Goal: Task Accomplishment & Management: Complete application form

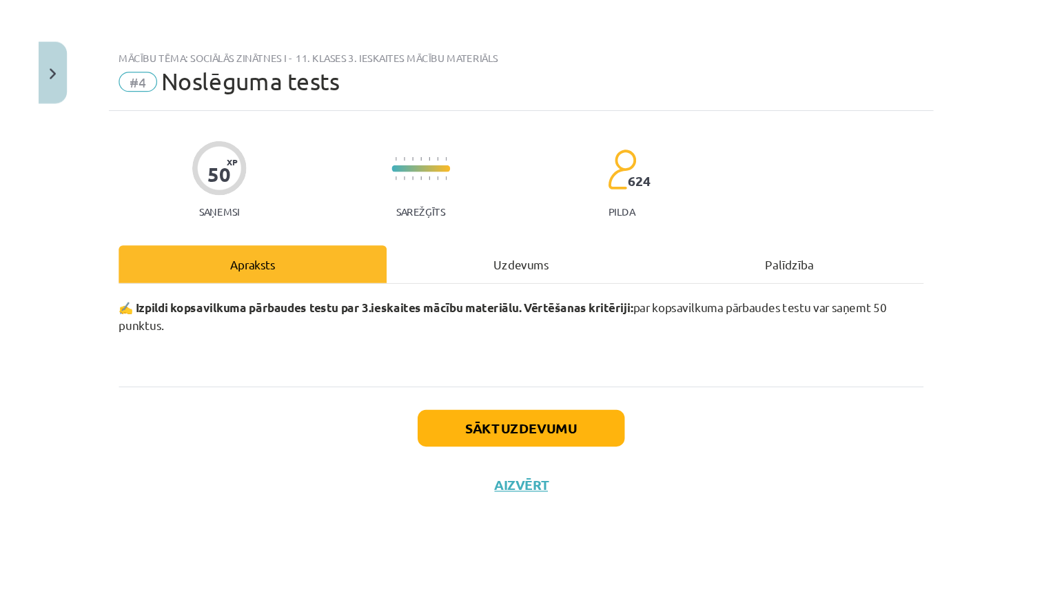
scroll to position [428, 0]
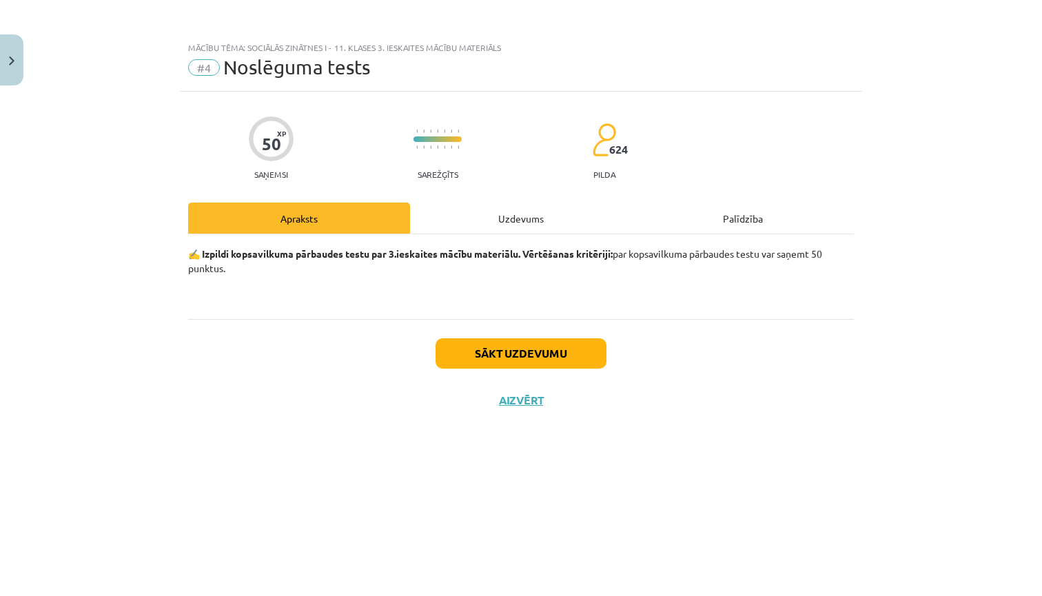
click at [526, 351] on button "Sākt uzdevumu" at bounding box center [520, 353] width 171 height 30
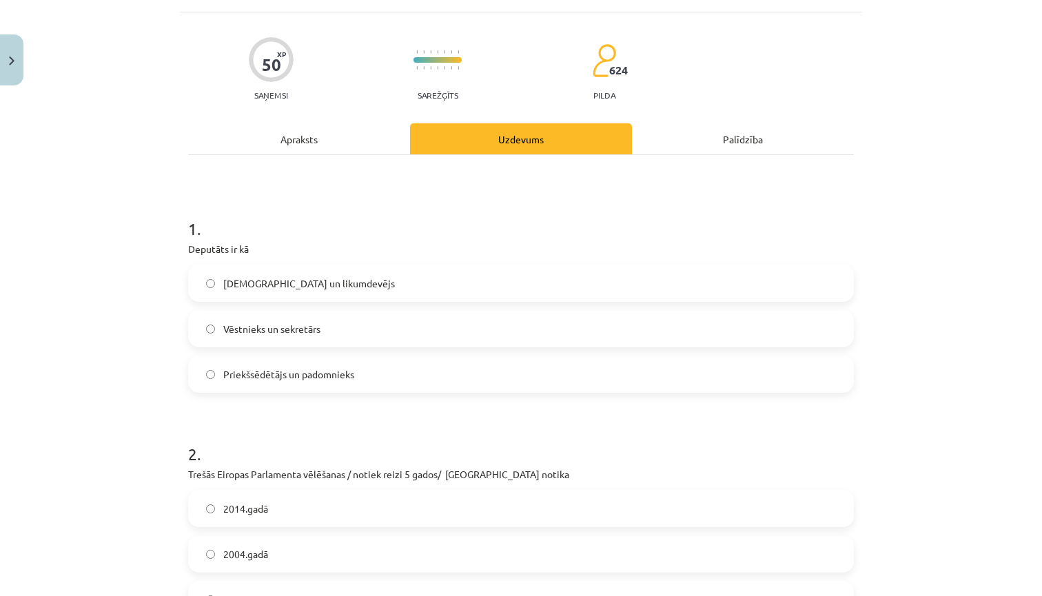
scroll to position [80, 0]
drag, startPoint x: 254, startPoint y: 248, endPoint x: 184, endPoint y: 252, distance: 69.7
copy p "Deputāts ir kā"
click at [362, 375] on label "Priekšsēdētājs un padomnieks" at bounding box center [520, 373] width 663 height 34
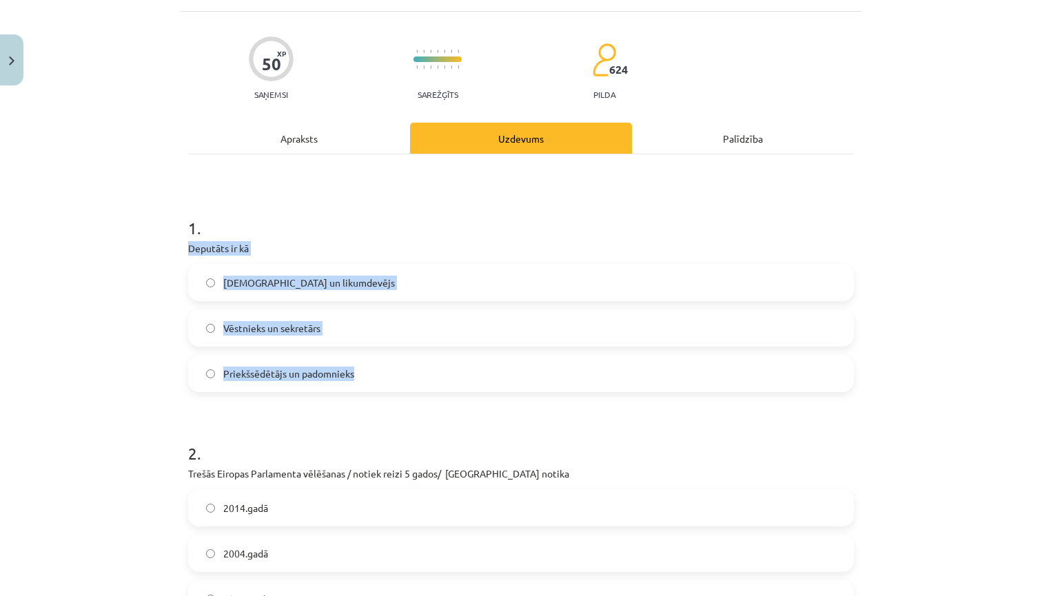
drag, startPoint x: 362, startPoint y: 375, endPoint x: 182, endPoint y: 247, distance: 220.4
copy div "Deputāts ir kā Sūtnis un likumdevējs Vēstnieks un sekretārs Priekšsēdētājs un p…"
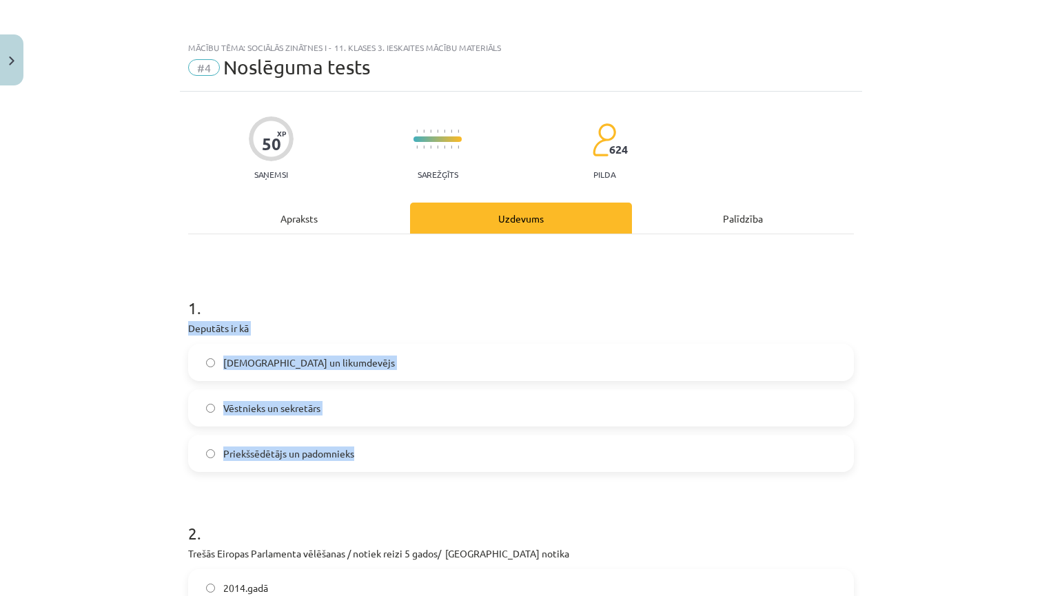
scroll to position [0, 0]
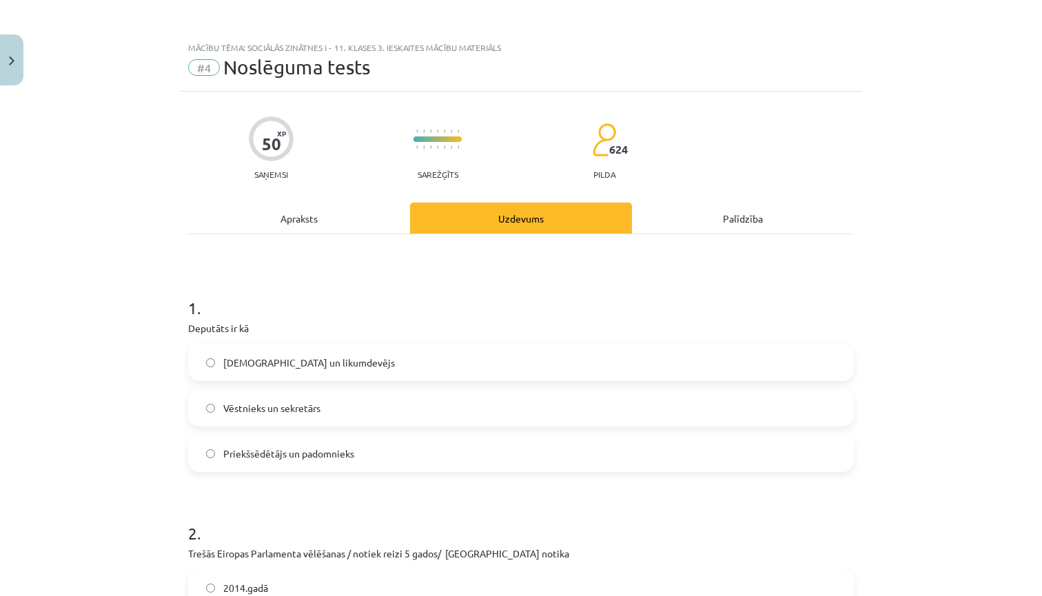
click at [105, 378] on div "Mācību tēma: Sociālās zinātnes i - 11. klases 3. ieskaites mācību materiāls #4 …" at bounding box center [521, 298] width 1042 height 596
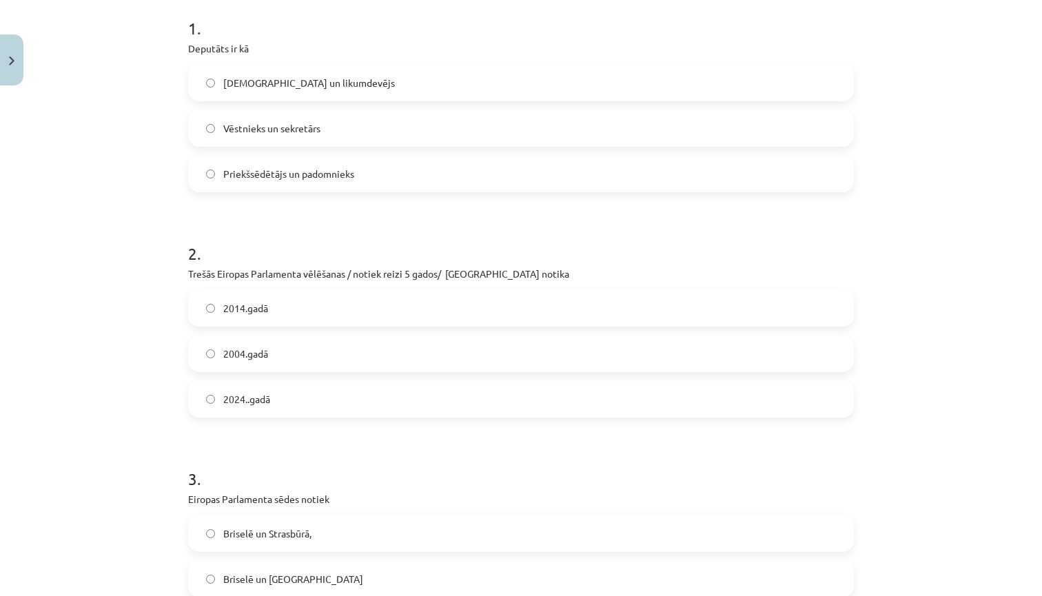
scroll to position [290, 0]
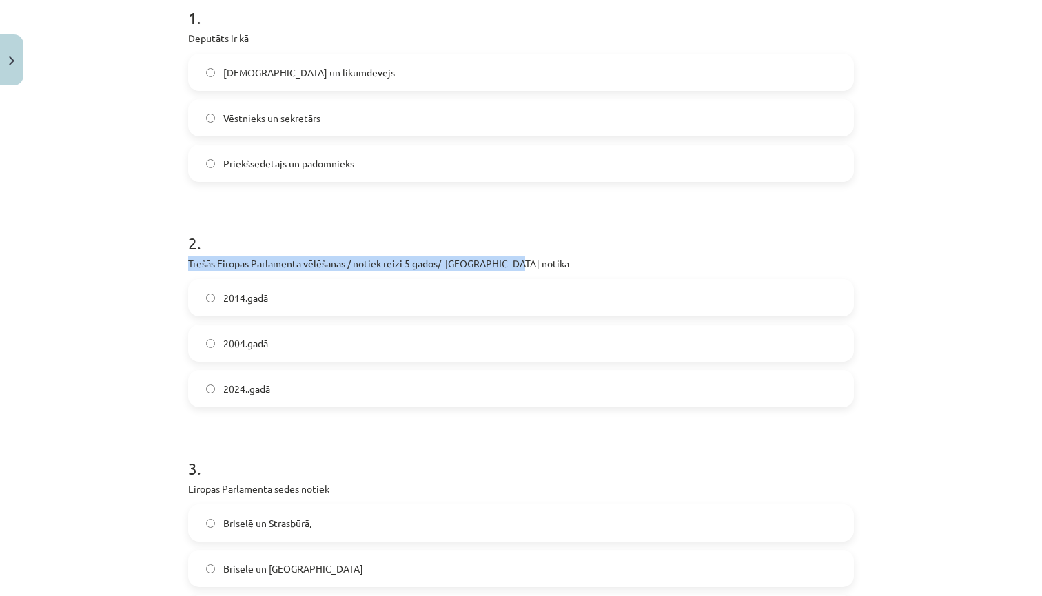
drag, startPoint x: 517, startPoint y: 260, endPoint x: 186, endPoint y: 264, distance: 331.4
copy p "Trešās Eiropas Parlamenta vēlēšanas / notiek reizi 5 gados/ Latvijā notika"
drag, startPoint x: 289, startPoint y: 391, endPoint x: 184, endPoint y: 261, distance: 167.5
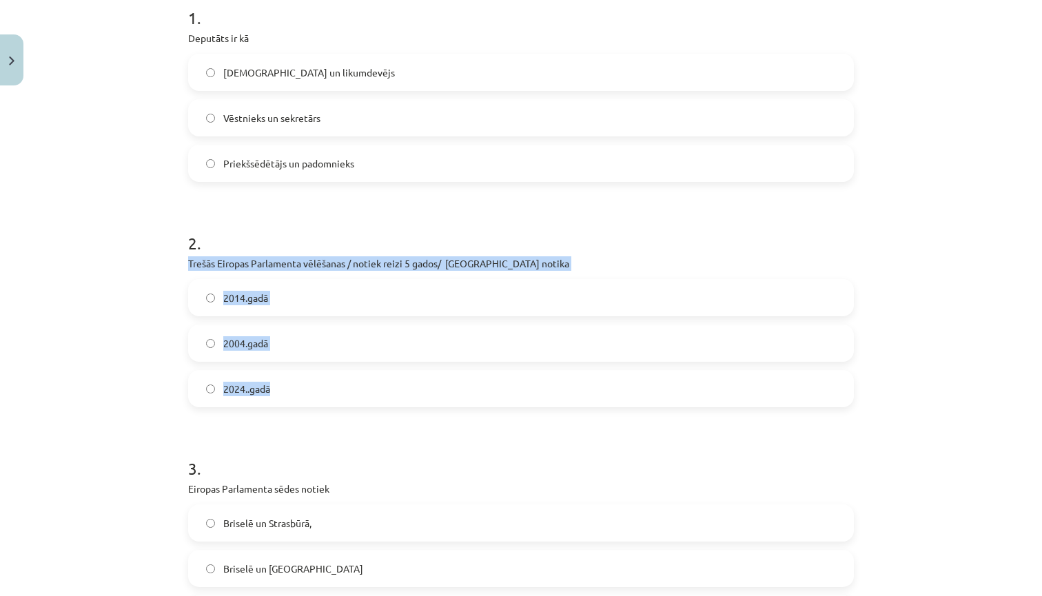
copy div "Trešās Eiropas Parlamenta vēlēšanas / notiek reizi 5 gados/ Latvijā notika 2014…"
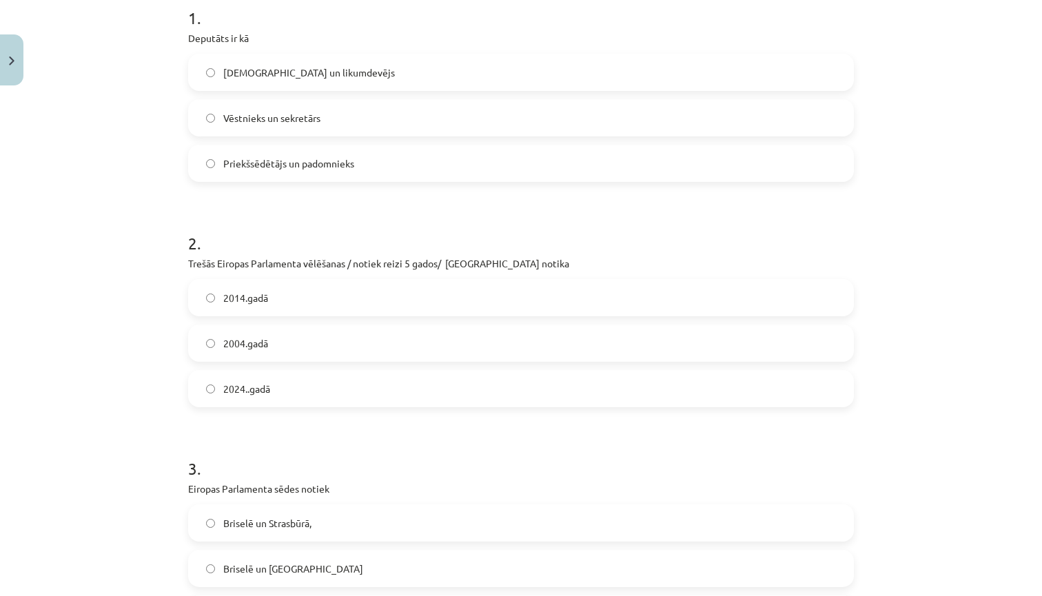
click at [302, 443] on h1 "3 ." at bounding box center [521, 456] width 666 height 43
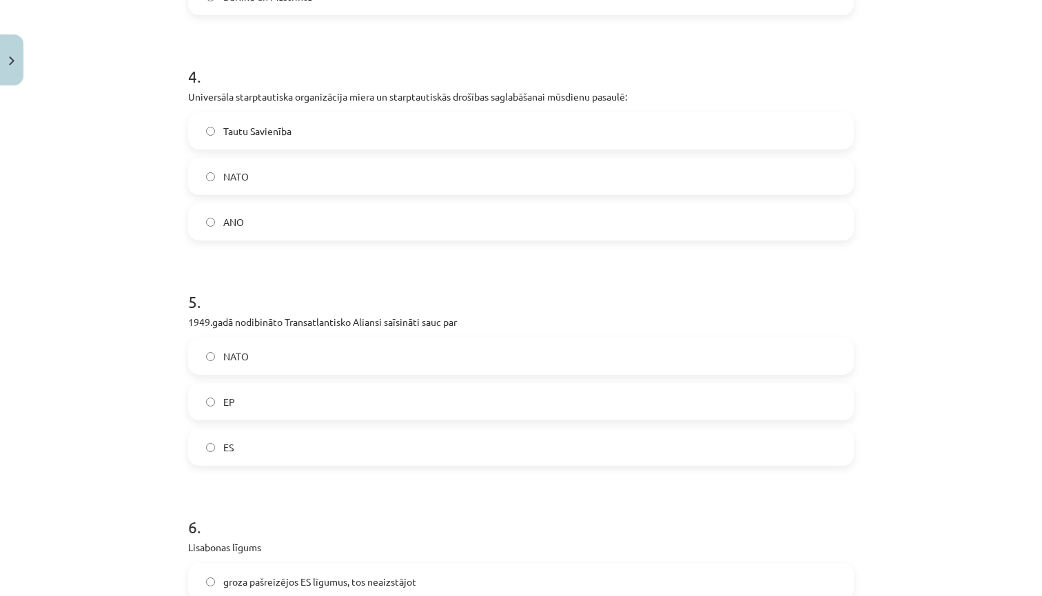
scroll to position [404, 0]
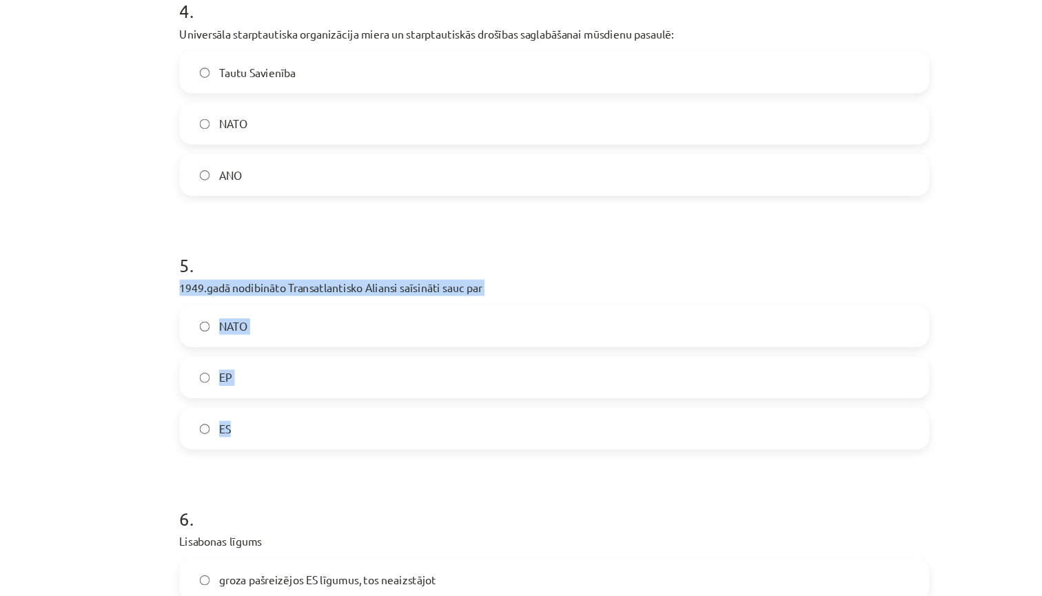
drag, startPoint x: 224, startPoint y: 381, endPoint x: 152, endPoint y: 255, distance: 145.0
click at [180, 255] on div "50 XP Saņemsi Sarežģīts 624 pilda Apraksts Uzdevums Palīdzība 1 . Deputāts ir k…" at bounding box center [521, 400] width 682 height 2433
copy div "1949.gadā nodibināto Transatlantisko Aliansi saīsināti sauc par NATO EP ES"
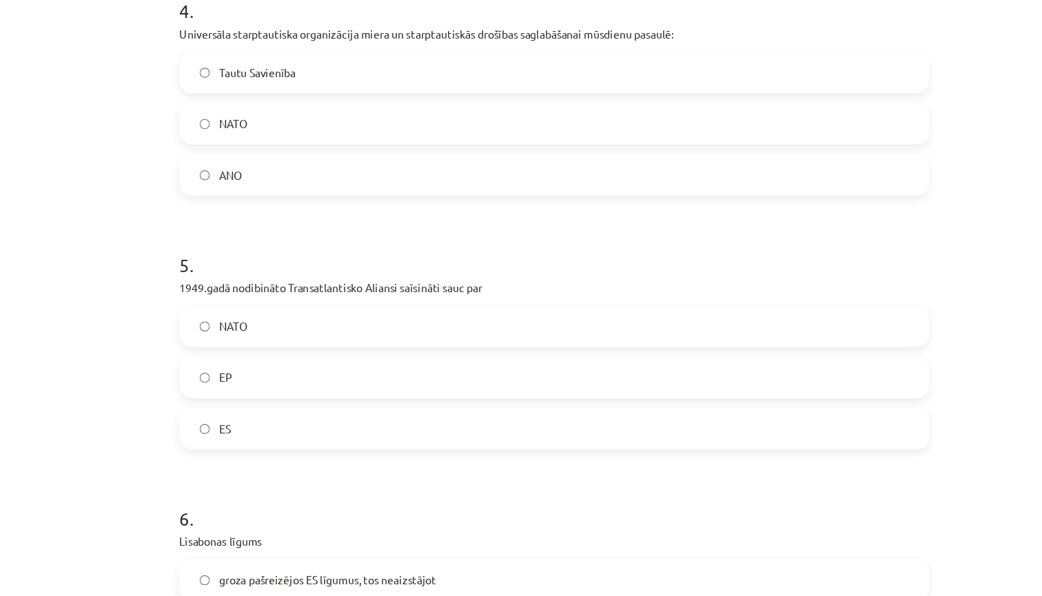
click at [100, 318] on div "Mācību tēma: Sociālās zinātnes i - 11. klases 3. ieskaites mācību materiāls #4 …" at bounding box center [521, 298] width 1042 height 596
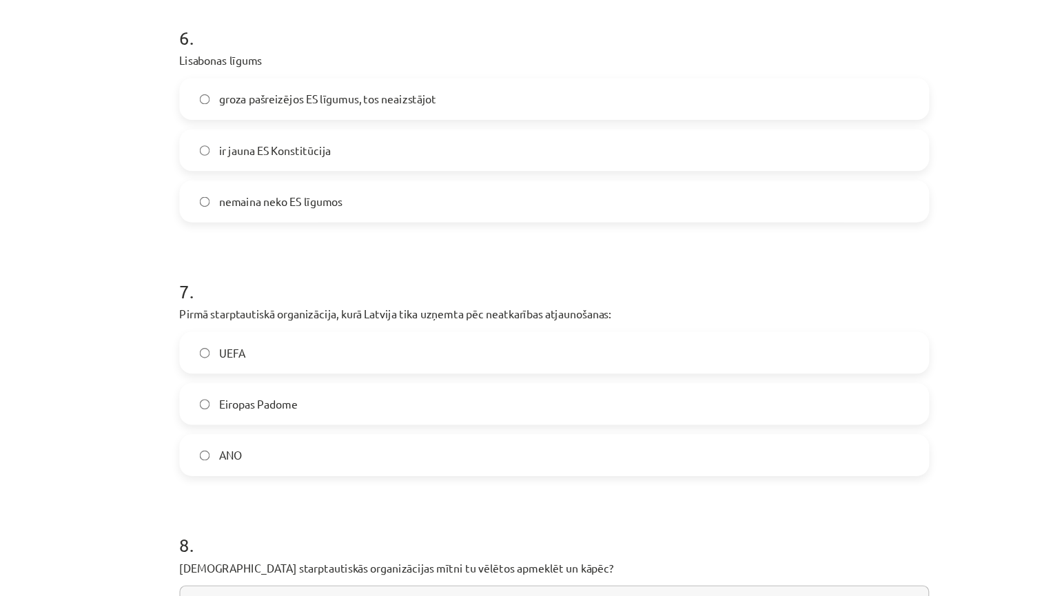
scroll to position [1367, 0]
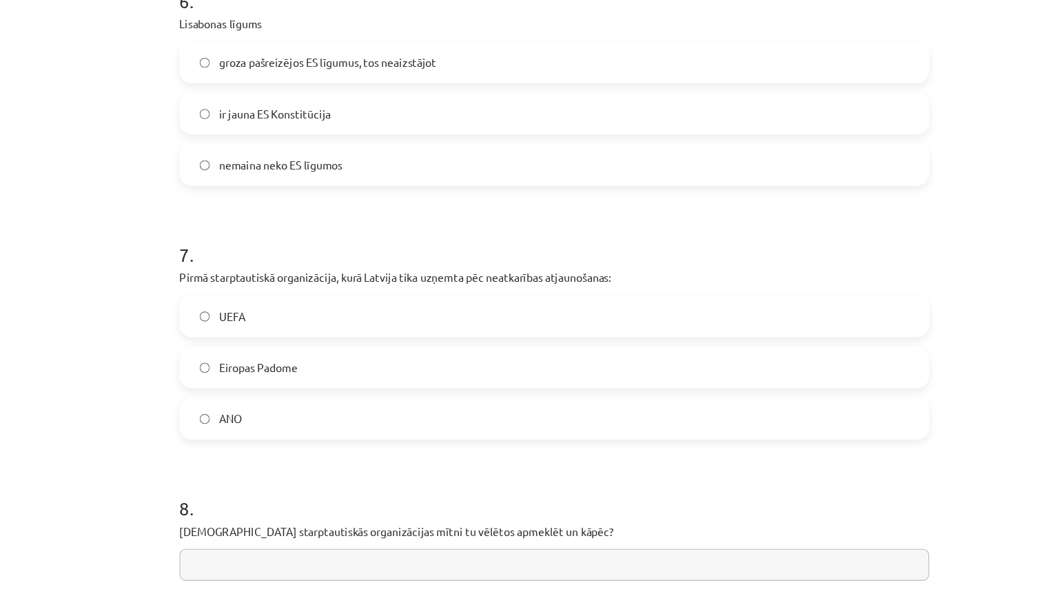
click at [189, 375] on label "Eiropas Padome" at bounding box center [520, 392] width 663 height 34
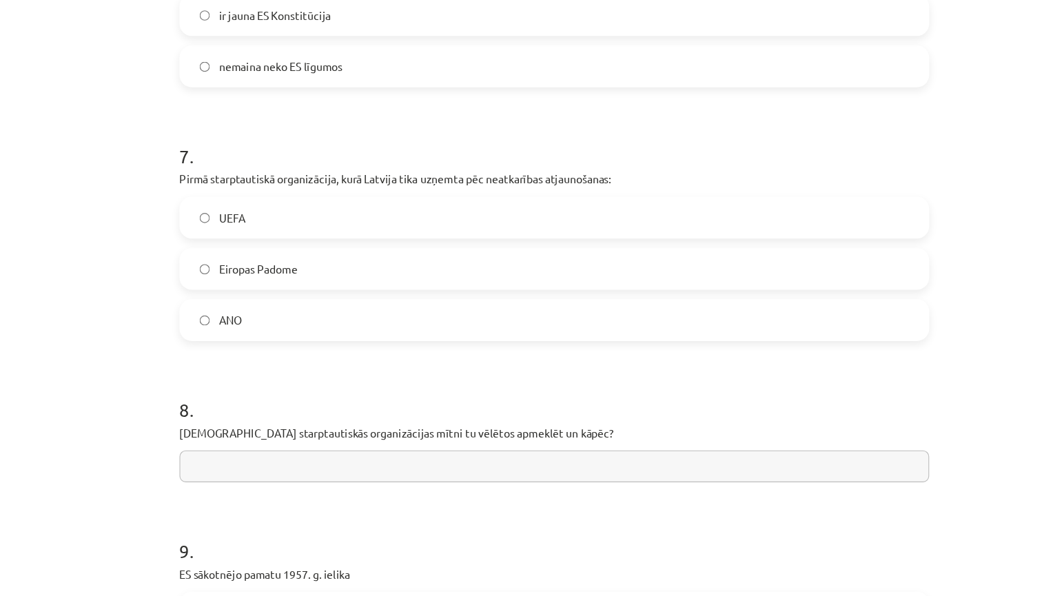
scroll to position [1484, 0]
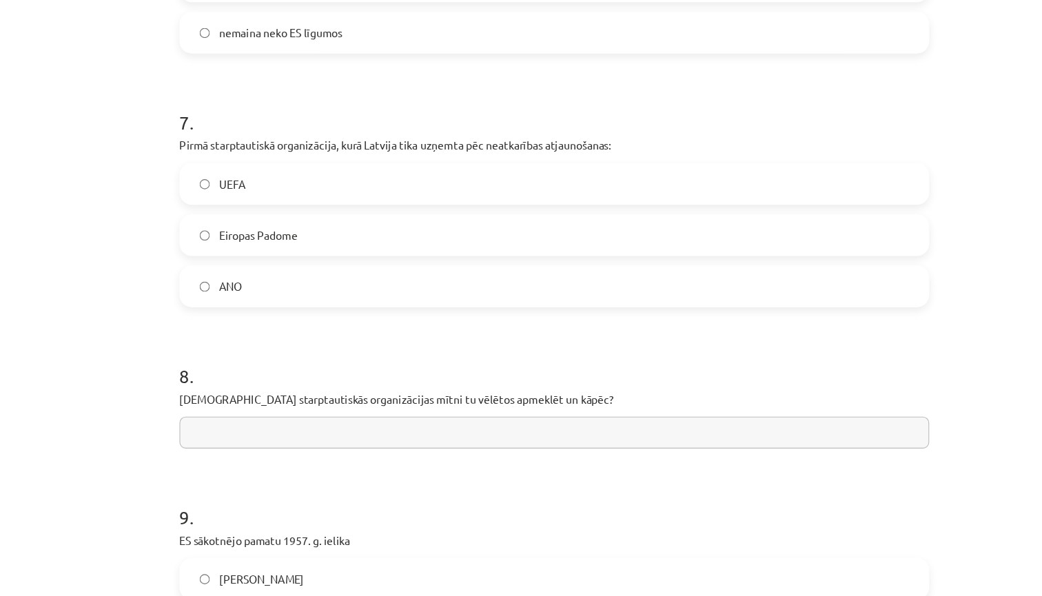
click at [284, 437] on input "text" at bounding box center [521, 451] width 666 height 28
type input "*"
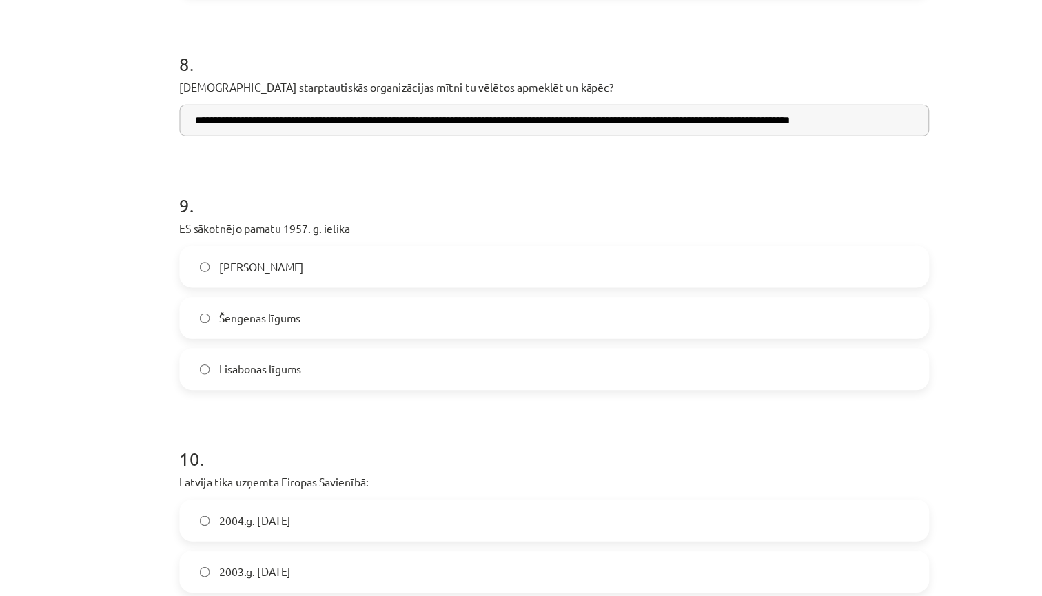
scroll to position [1763, 0]
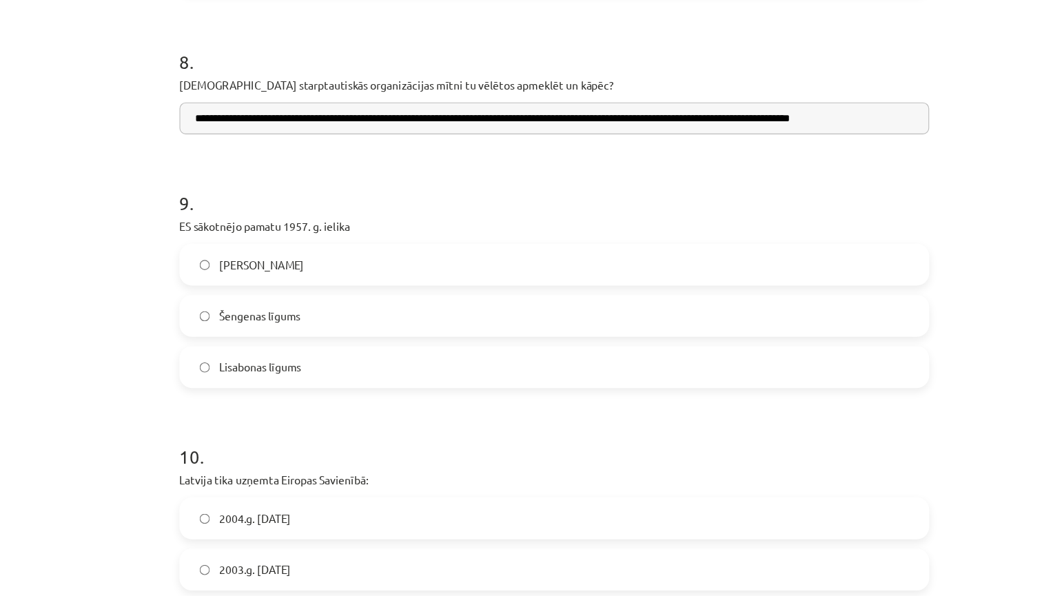
type input "**********"
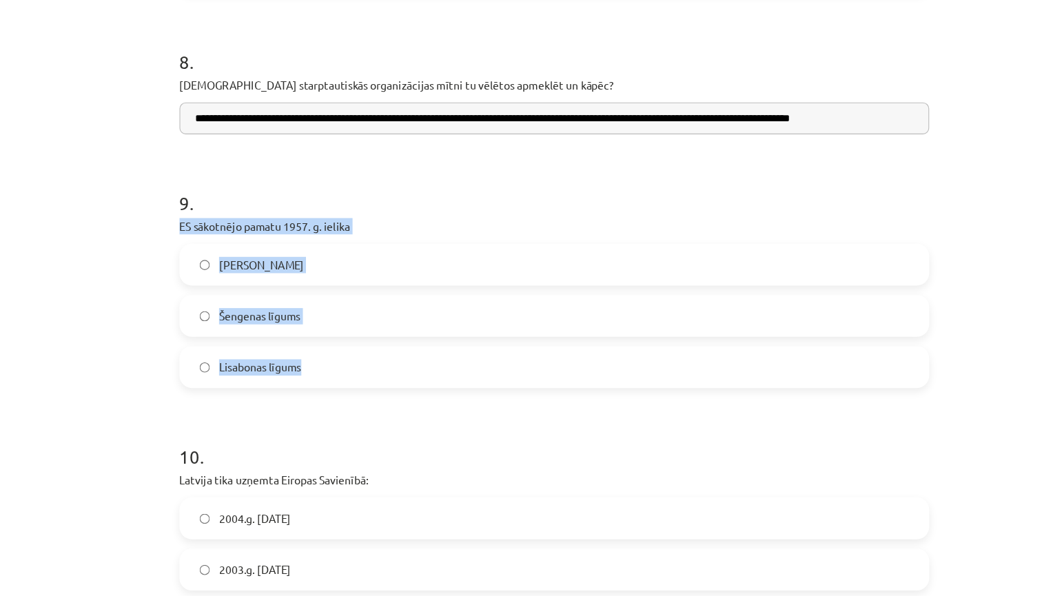
drag, startPoint x: 284, startPoint y: 325, endPoint x: 152, endPoint y: 196, distance: 184.2
copy div "ES sākotnējo pamatu 1957. g. ielika Romas līg Šengenas līgums Lisabonas līgums"
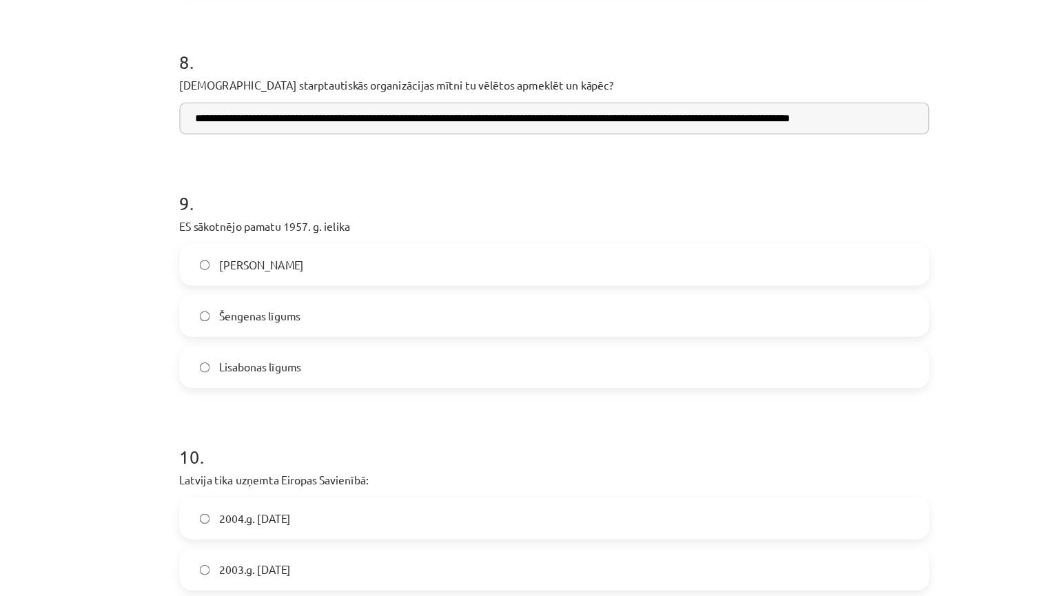
click at [141, 274] on div "Mācību tēma: Sociālās zinātnes i - 11. klases 3. ieskaites mācību materiāls #4 …" at bounding box center [521, 298] width 1042 height 596
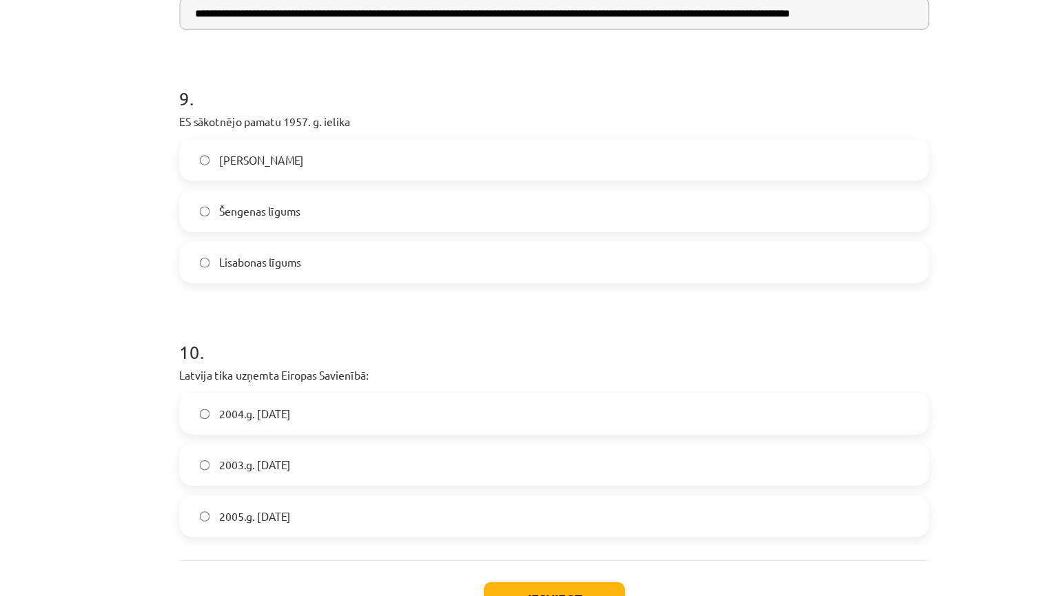
scroll to position [1857, 0]
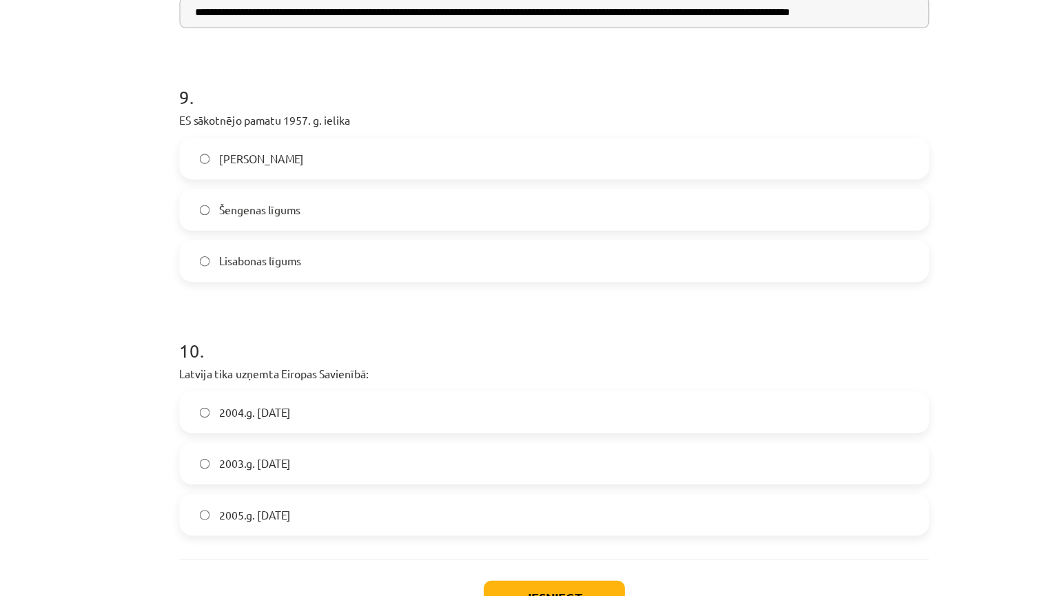
drag, startPoint x: 272, startPoint y: 462, endPoint x: 161, endPoint y: 332, distance: 170.5
click at [188, 344] on div "10 . Latvija tika uzņemta Eiropas Savienībā: 2004.g. 1. maijā 2003.g. 23. septe…" at bounding box center [521, 443] width 666 height 198
copy div "Latvija tika uzņemta Eiropas Savienībā: 2004.g. 1. maijā 2003.g. 23. septembrī …"
click at [124, 325] on div "Mācību tēma: Sociālās zinātnes i - 11. klases 3. ieskaites mācību materiāls #4 …" at bounding box center [521, 298] width 1042 height 596
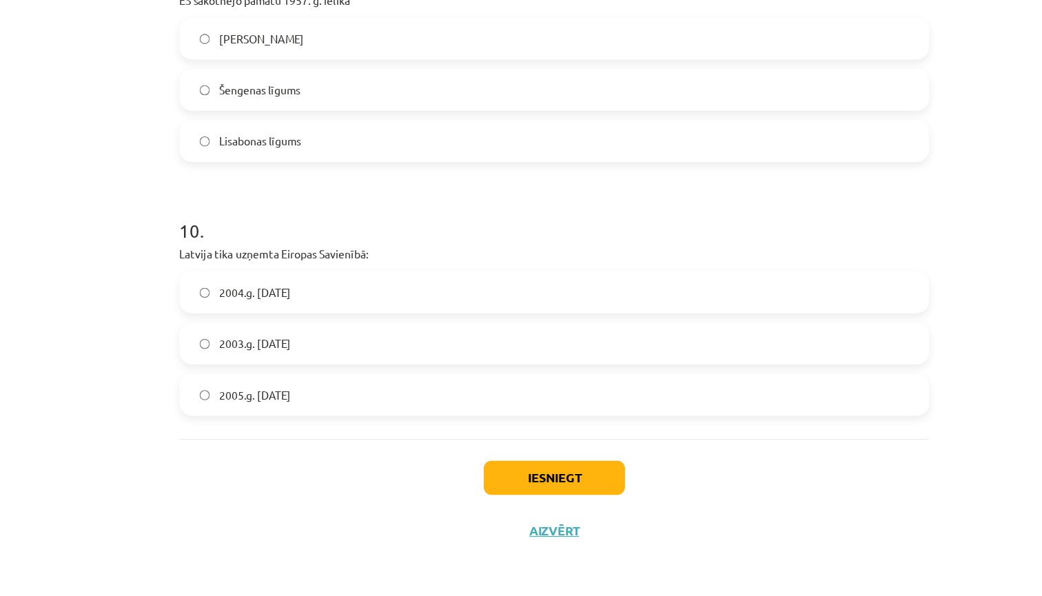
scroll to position [1966, 0]
click at [510, 476] on button "Iesniegt" at bounding box center [520, 491] width 125 height 30
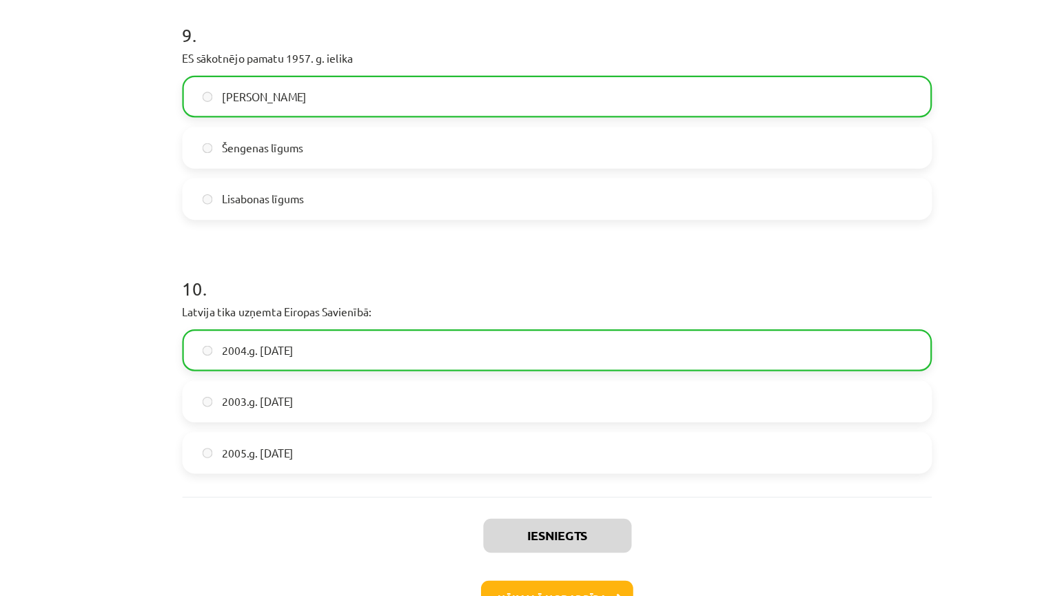
scroll to position [2009, 0]
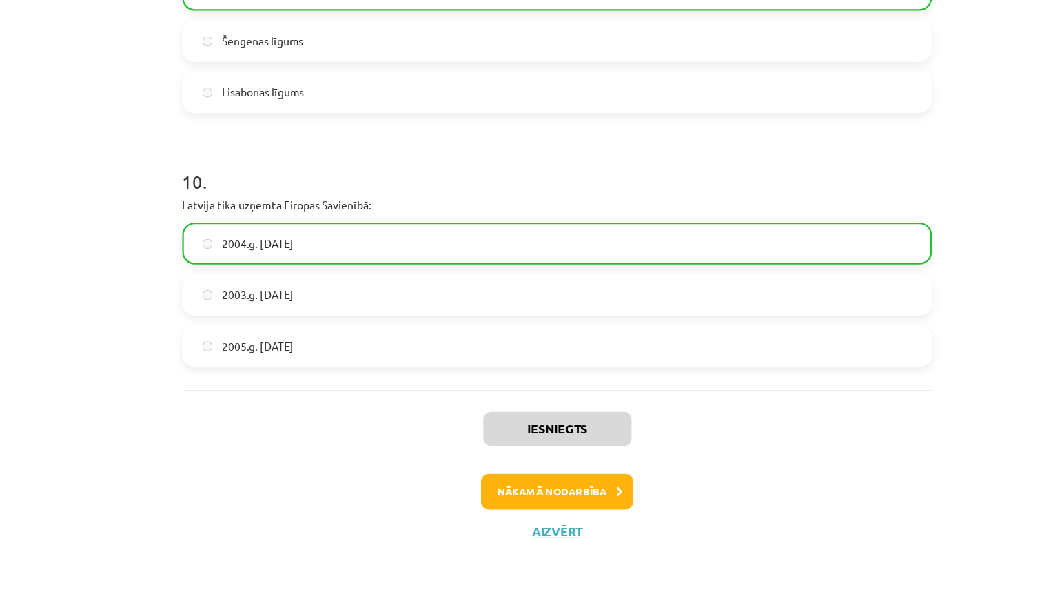
click at [511, 487] on button "Nākamā nodarbība" at bounding box center [520, 503] width 135 height 32
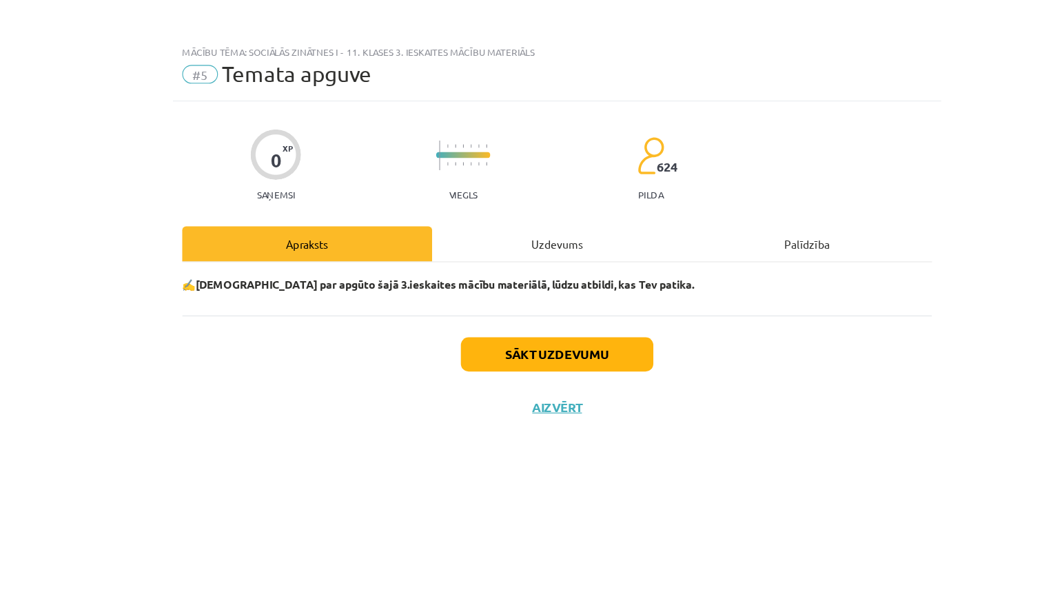
scroll to position [515, 0]
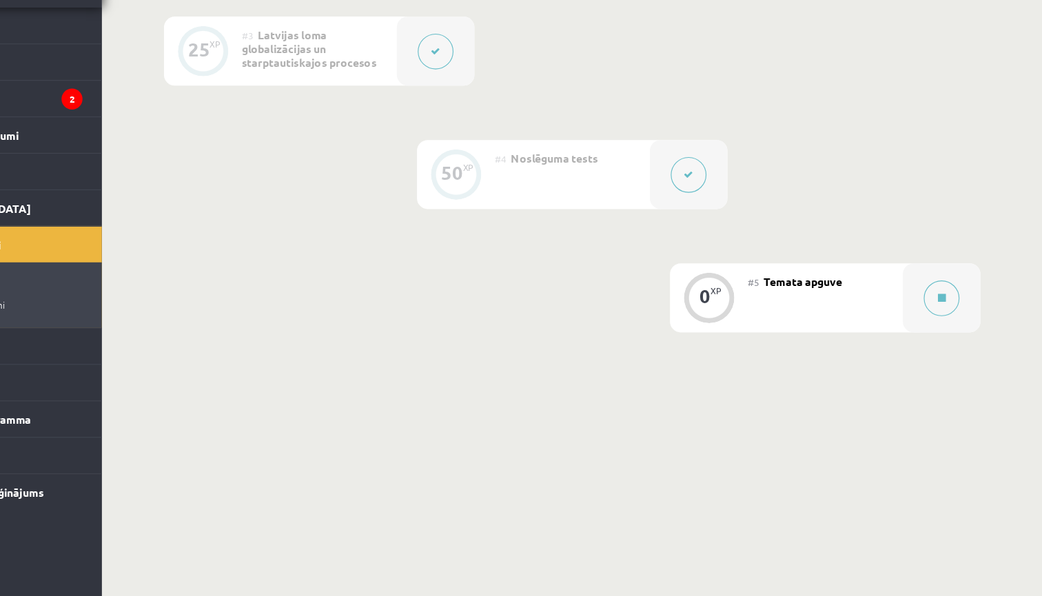
scroll to position [513, 0]
click at [949, 323] on icon at bounding box center [952, 327] width 7 height 8
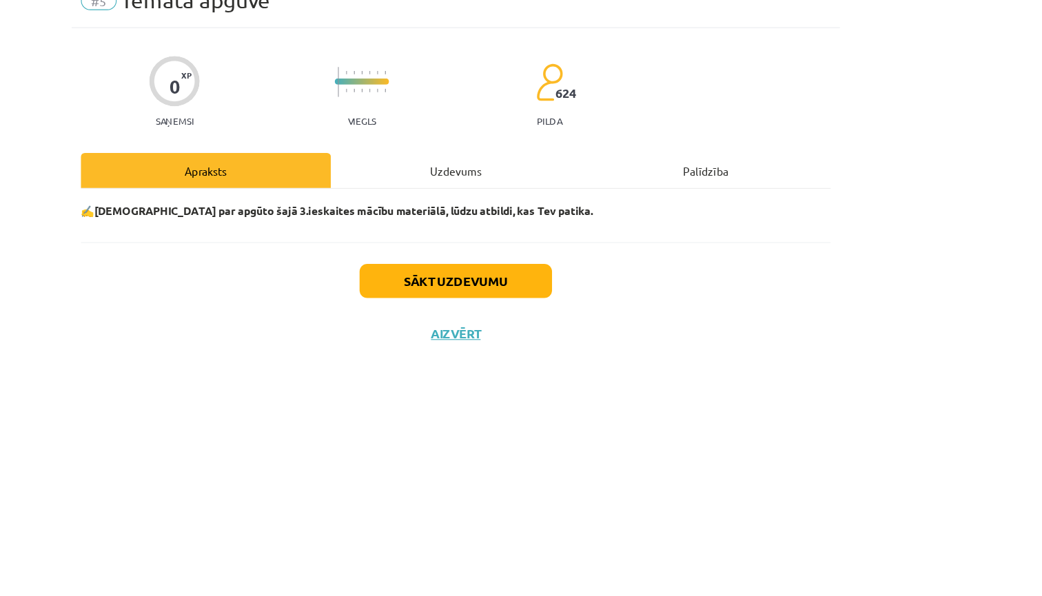
click at [476, 301] on button "Sākt uzdevumu" at bounding box center [520, 316] width 171 height 30
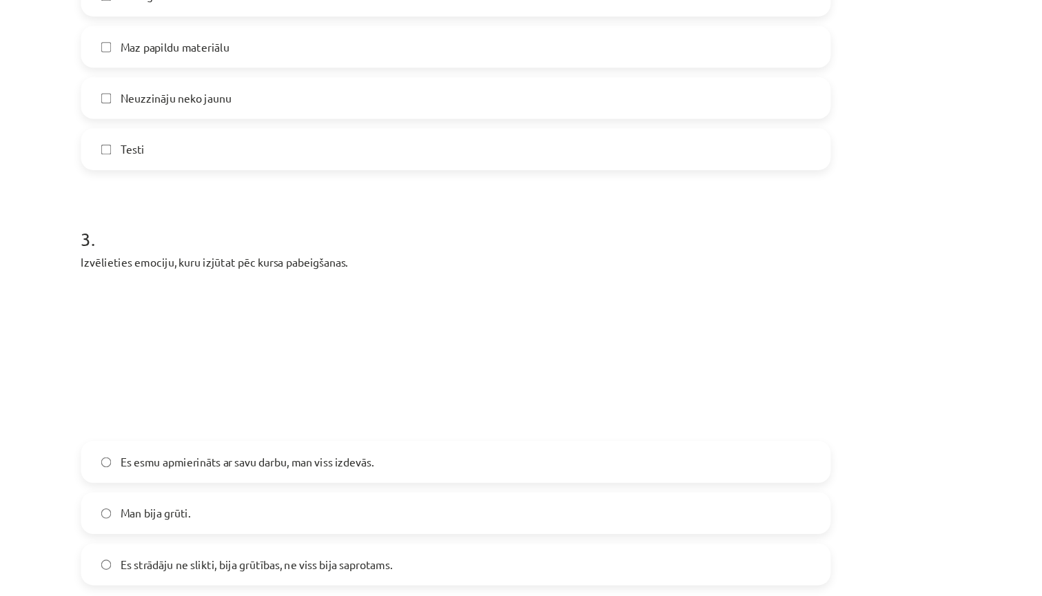
scroll to position [829, 0]
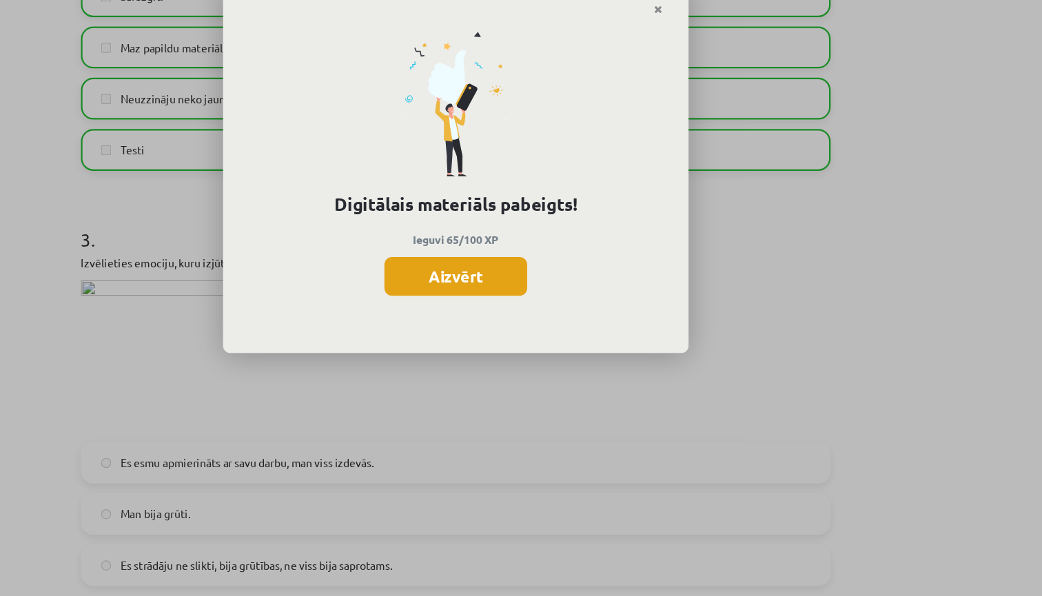
click at [457, 262] on button "Aizvērt" at bounding box center [520, 279] width 127 height 34
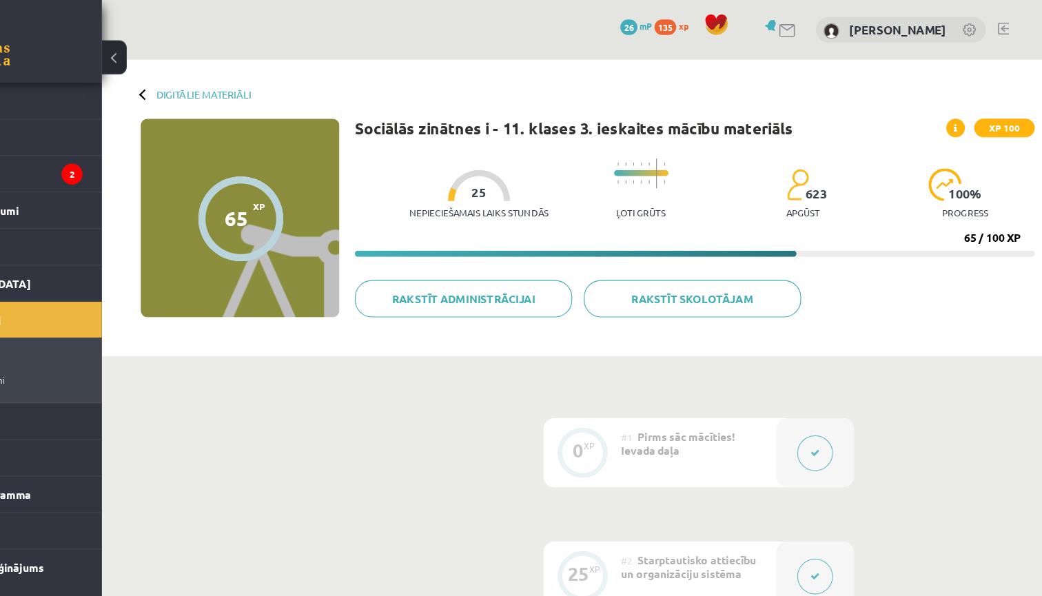
scroll to position [0, 0]
click at [207, 50] on button at bounding box center [218, 51] width 22 height 30
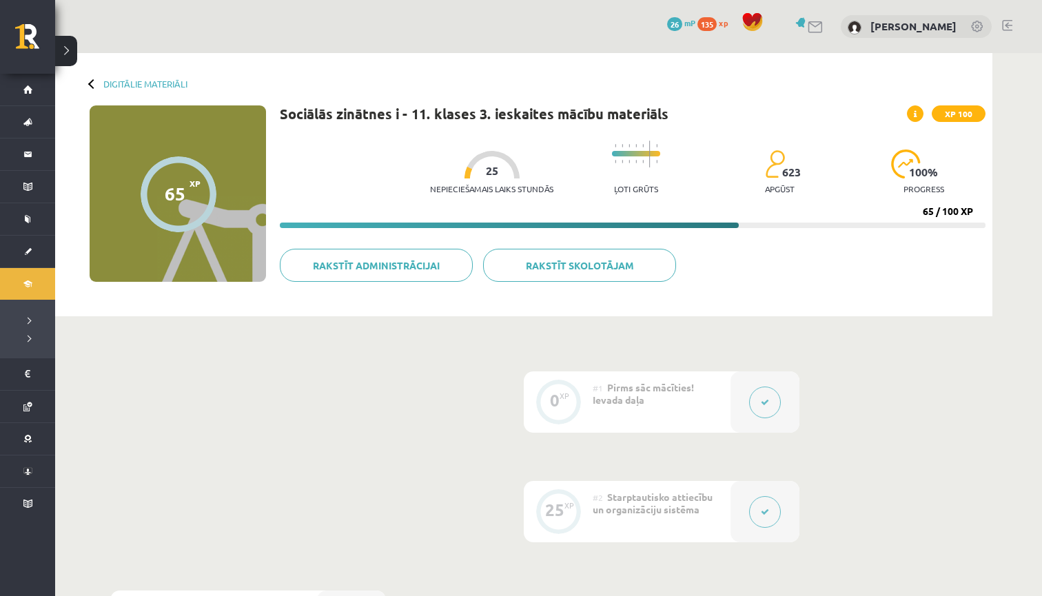
click at [68, 44] on button at bounding box center [66, 51] width 22 height 30
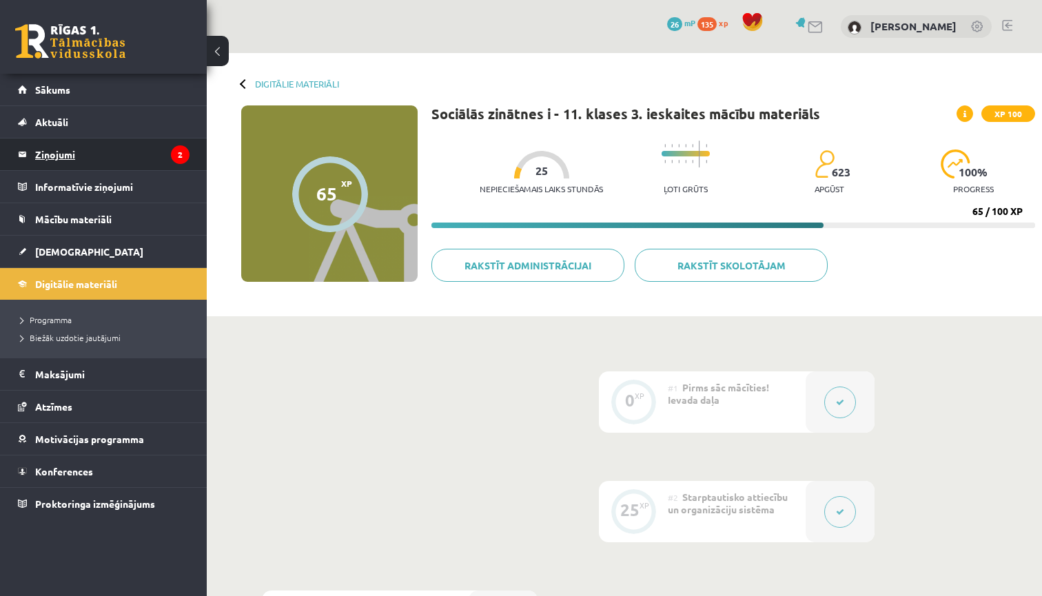
click at [118, 157] on legend "Ziņojumi 2" at bounding box center [112, 154] width 154 height 32
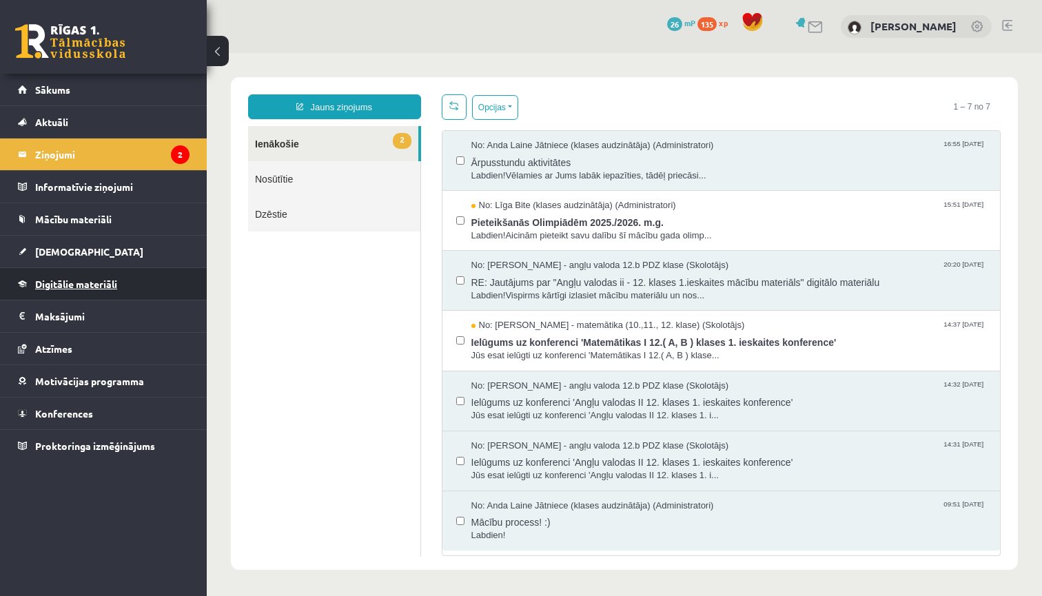
click at [113, 292] on link "Digitālie materiāli" at bounding box center [104, 284] width 172 height 32
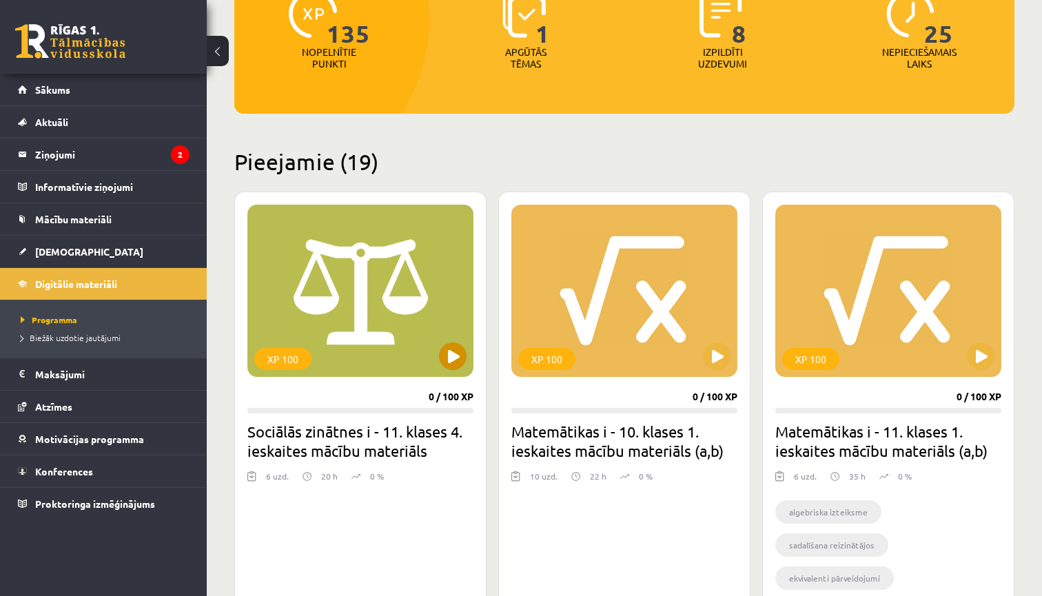
scroll to position [203, 0]
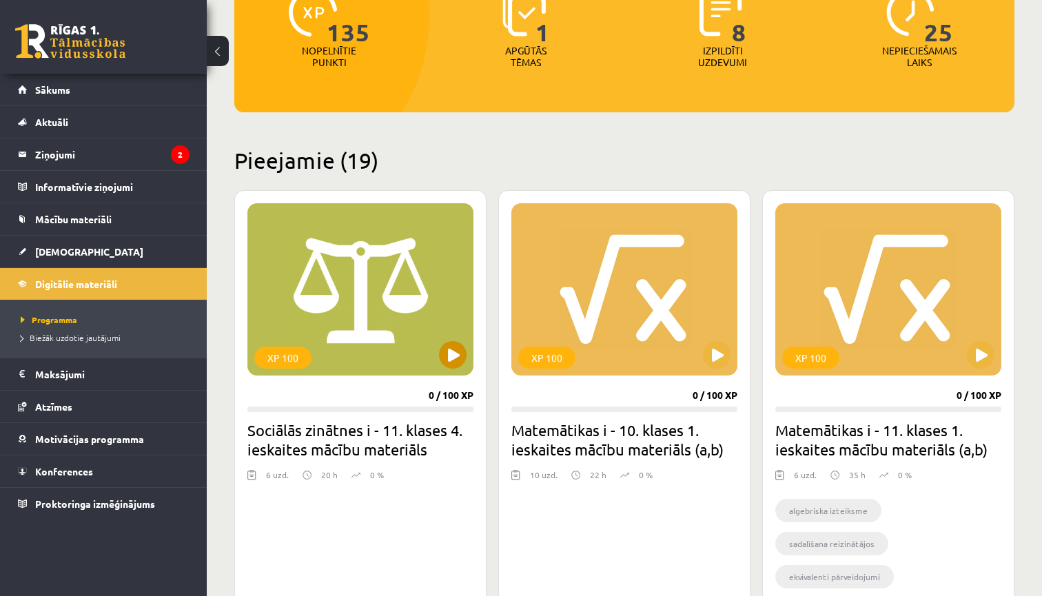
click at [457, 347] on button at bounding box center [453, 355] width 28 height 28
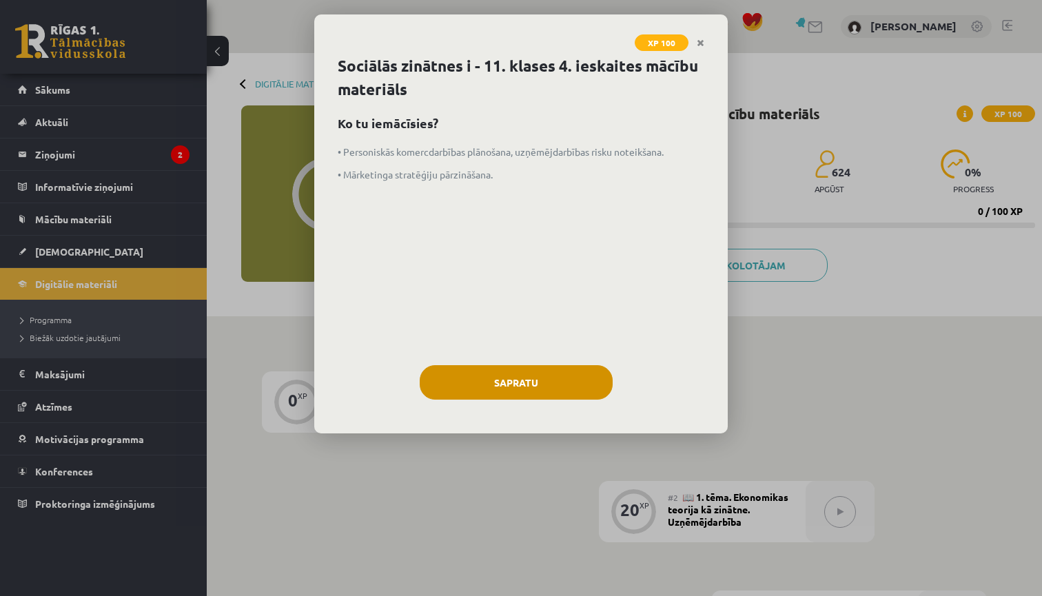
click at [495, 382] on button "Sapratu" at bounding box center [516, 382] width 193 height 34
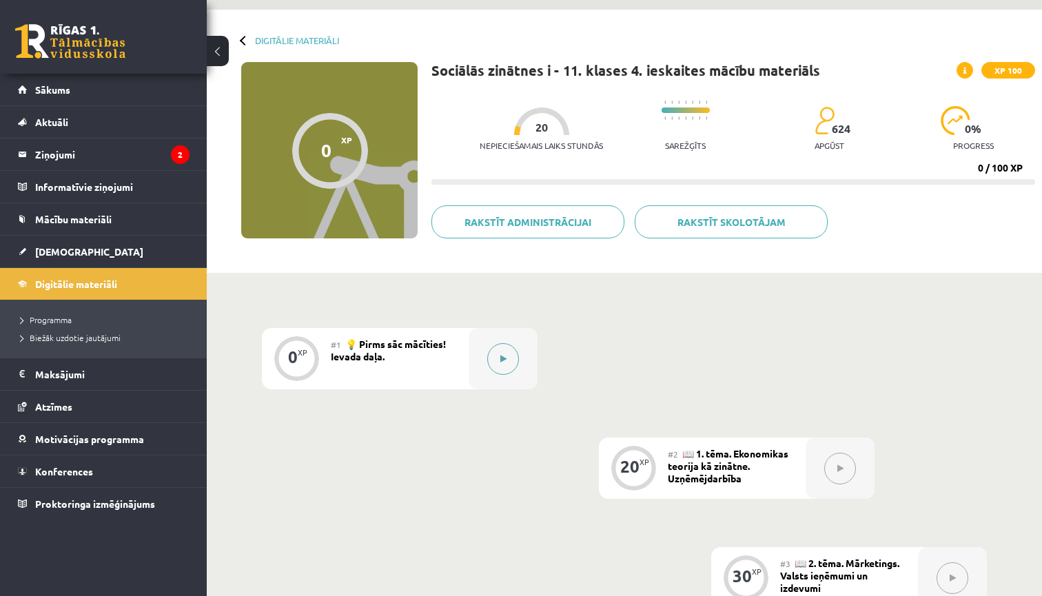
scroll to position [46, 0]
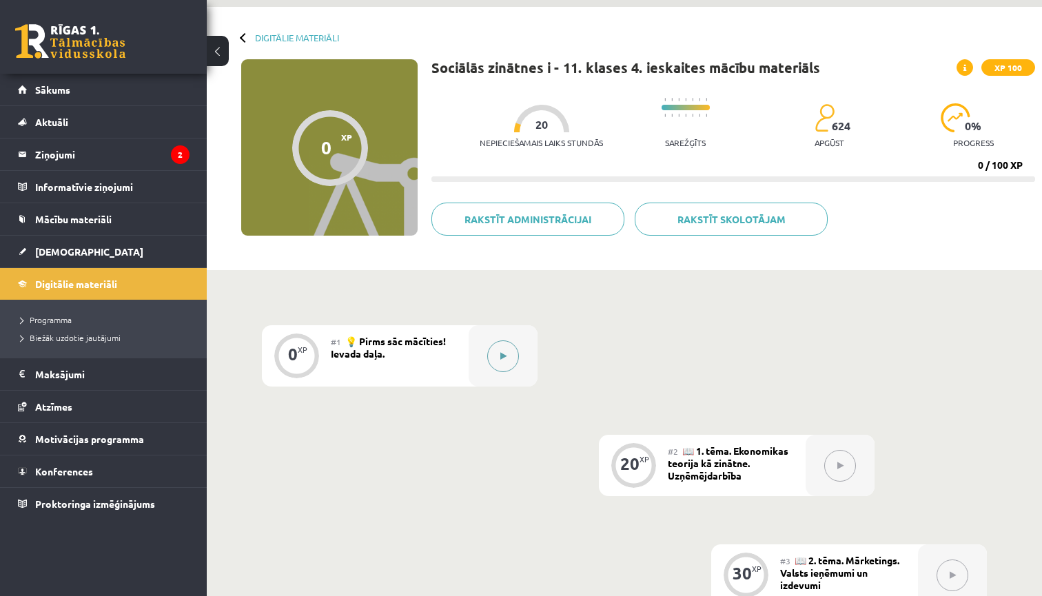
click at [511, 364] on button at bounding box center [503, 356] width 32 height 32
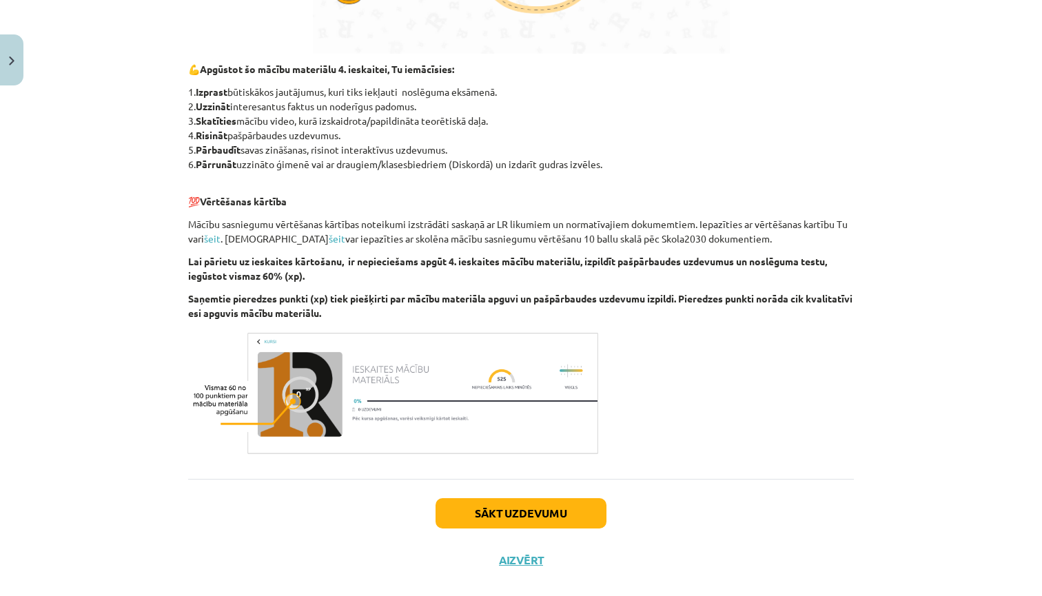
scroll to position [574, 0]
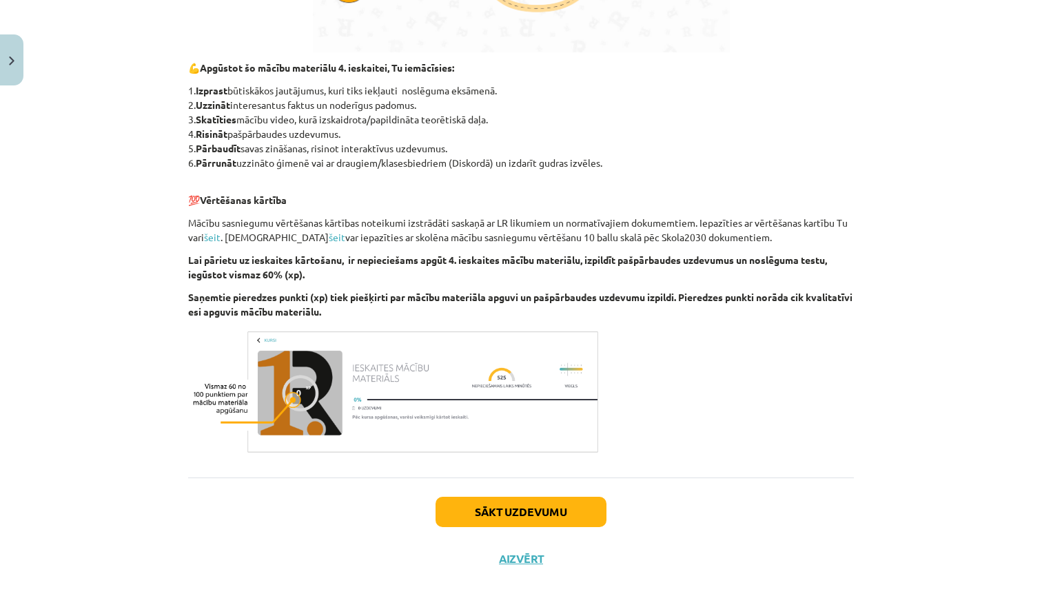
click at [524, 513] on button "Sākt uzdevumu" at bounding box center [520, 512] width 171 height 30
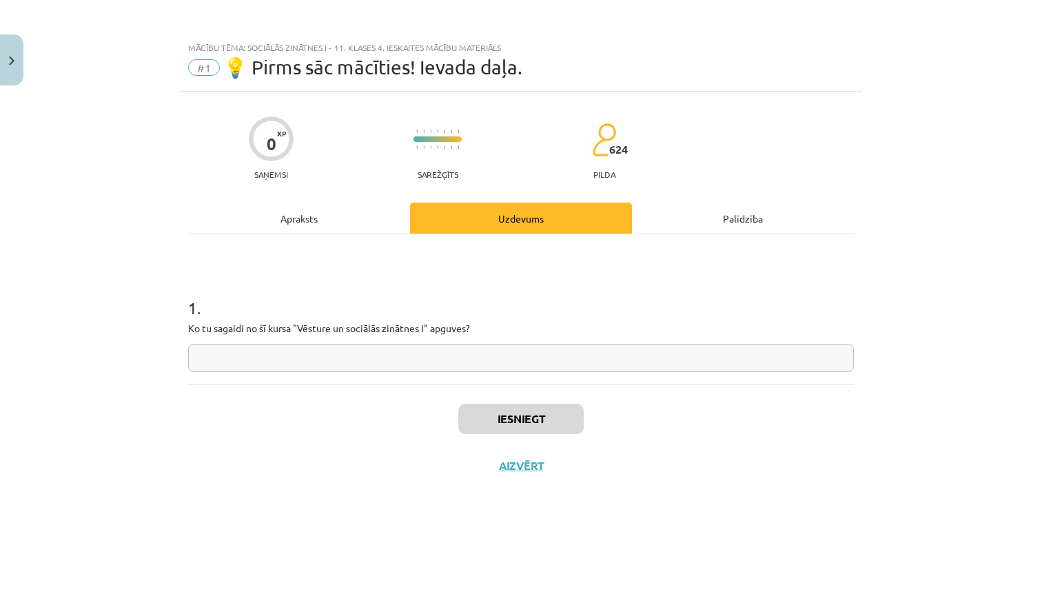
click at [523, 361] on input "text" at bounding box center [521, 358] width 666 height 28
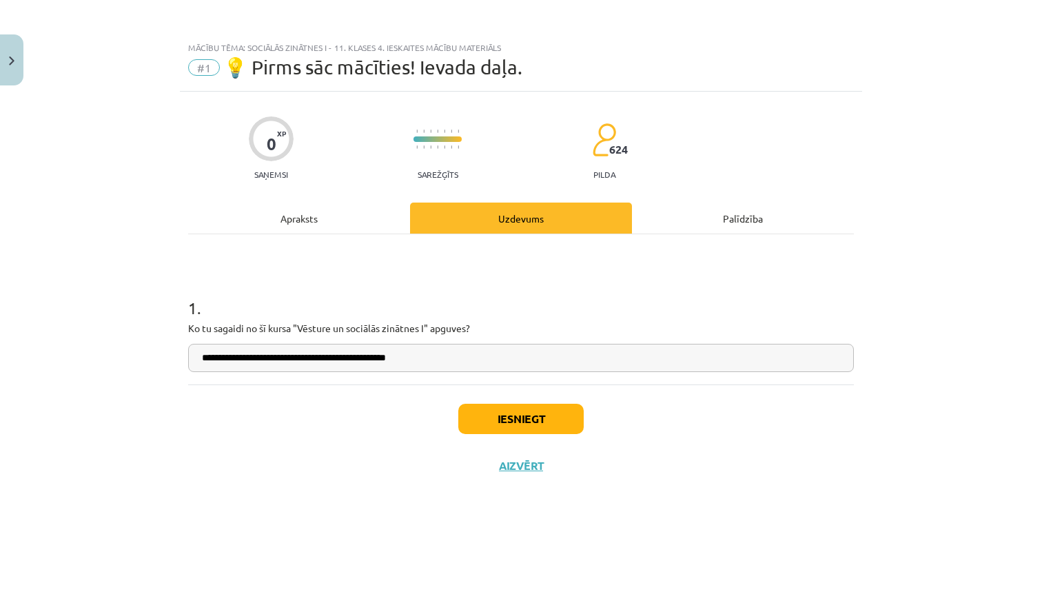
type input "**********"
click at [545, 415] on button "Iesniegt" at bounding box center [520, 419] width 125 height 30
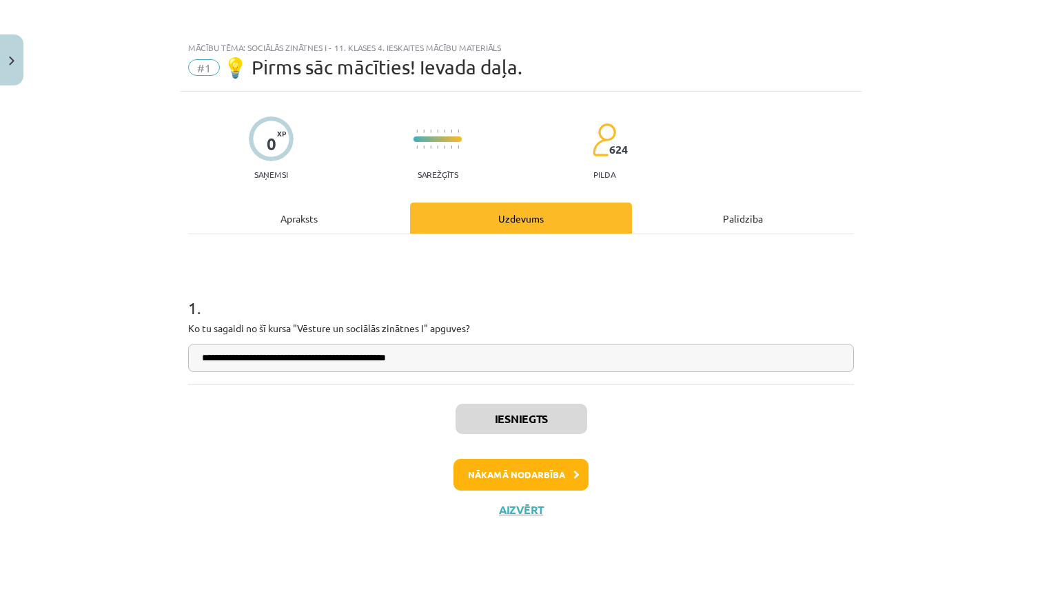
click at [541, 475] on button "Nākamā nodarbība" at bounding box center [520, 475] width 135 height 32
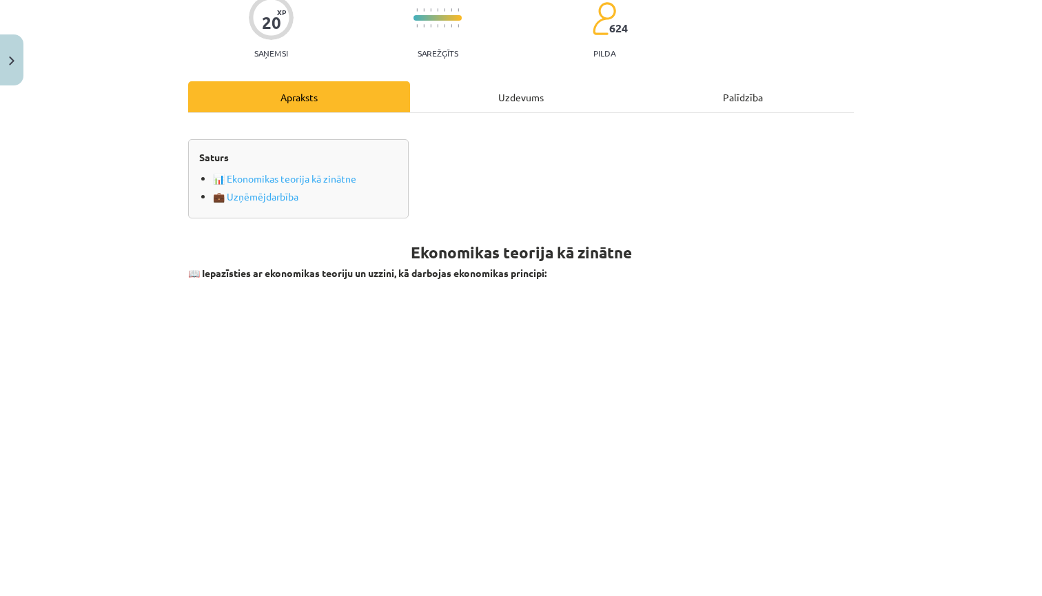
scroll to position [138, 0]
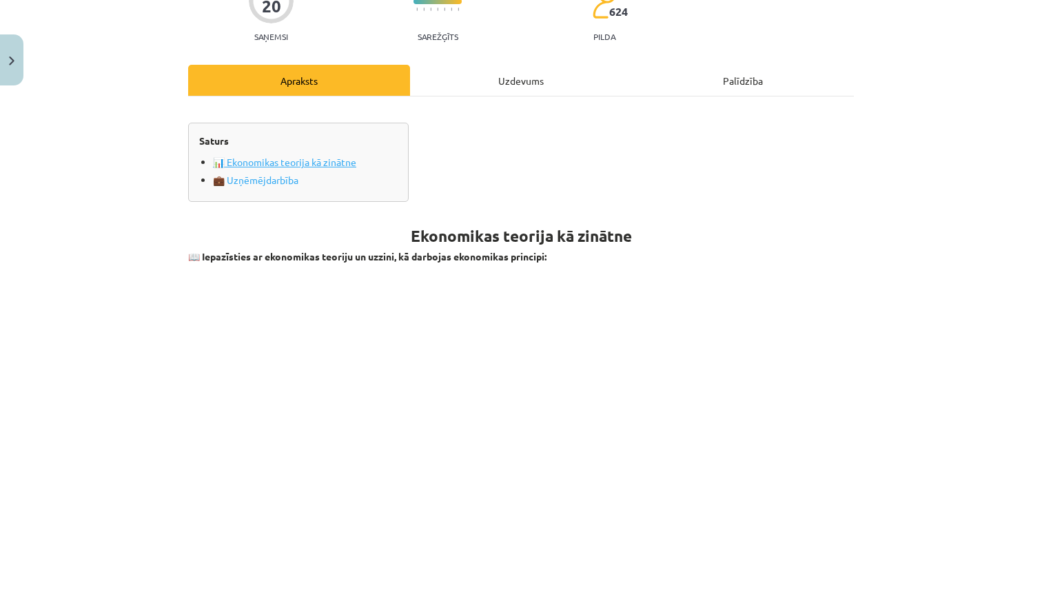
click at [353, 164] on link "📊 Ekonomikas teorija kā zinātne" at bounding box center [305, 162] width 185 height 14
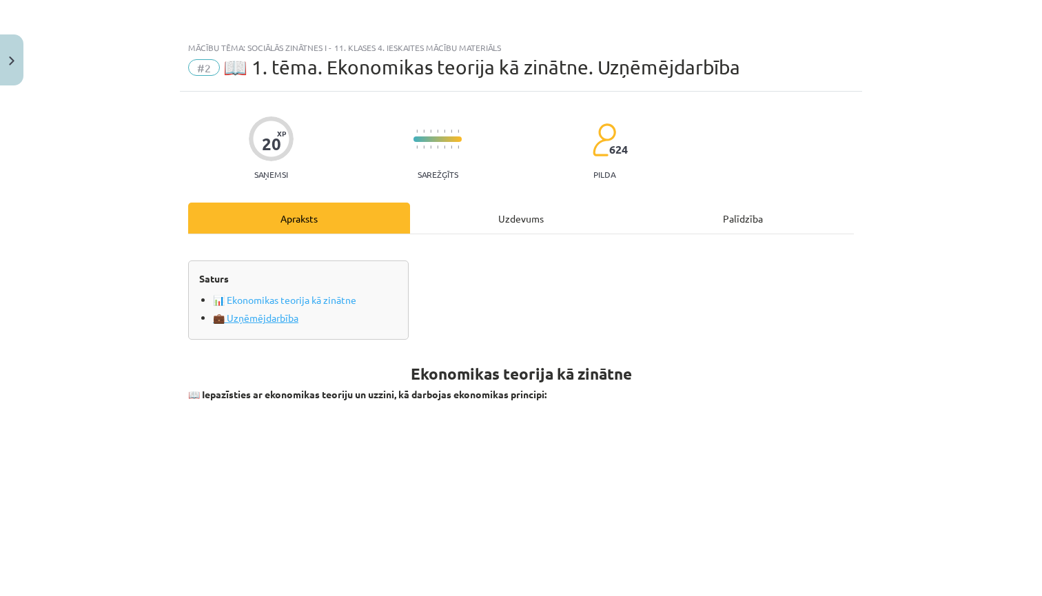
click at [271, 321] on link "💼 Uzņēmējdarbība" at bounding box center [305, 318] width 185 height 14
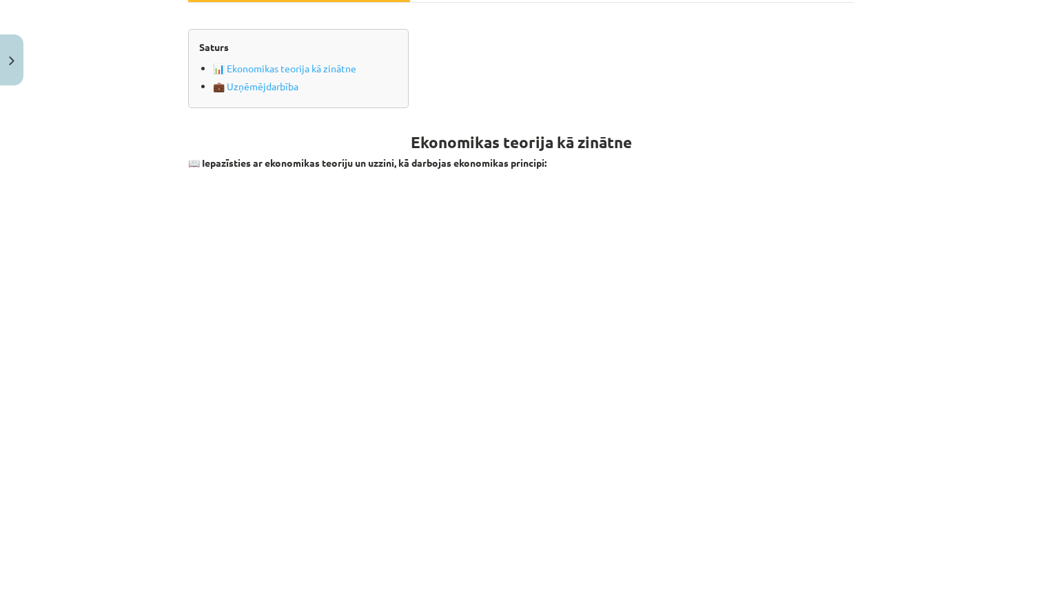
scroll to position [170, 0]
